Goal: Find specific page/section: Find specific page/section

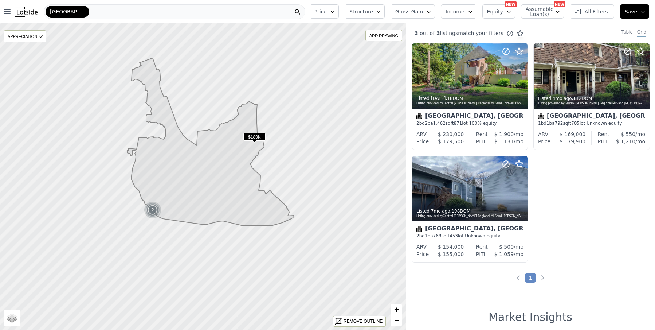
click at [86, 9] on div "[GEOGRAPHIC_DATA]" at bounding box center [175, 11] width 262 height 15
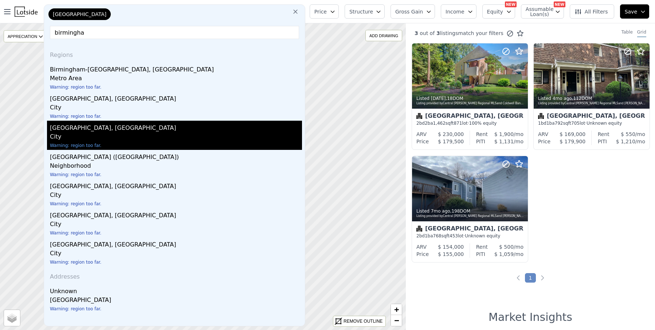
type input "birmingha"
click at [91, 128] on div "[GEOGRAPHIC_DATA], [GEOGRAPHIC_DATA]" at bounding box center [176, 127] width 252 height 12
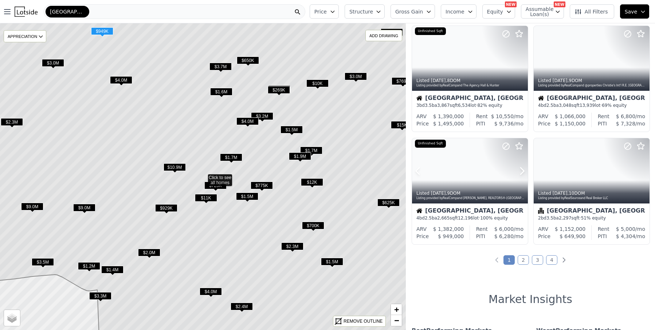
scroll to position [472, 0]
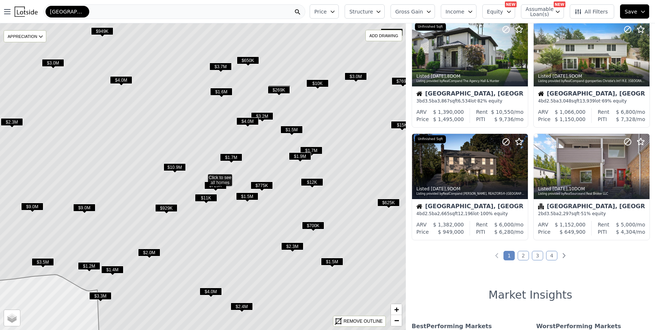
click at [315, 227] on span "$700K" at bounding box center [313, 226] width 22 height 8
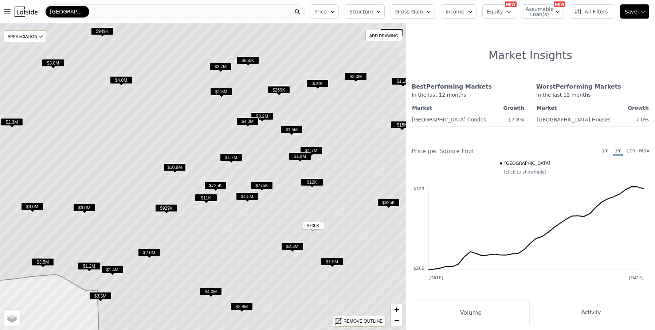
scroll to position [140, 0]
